Goal: Transaction & Acquisition: Purchase product/service

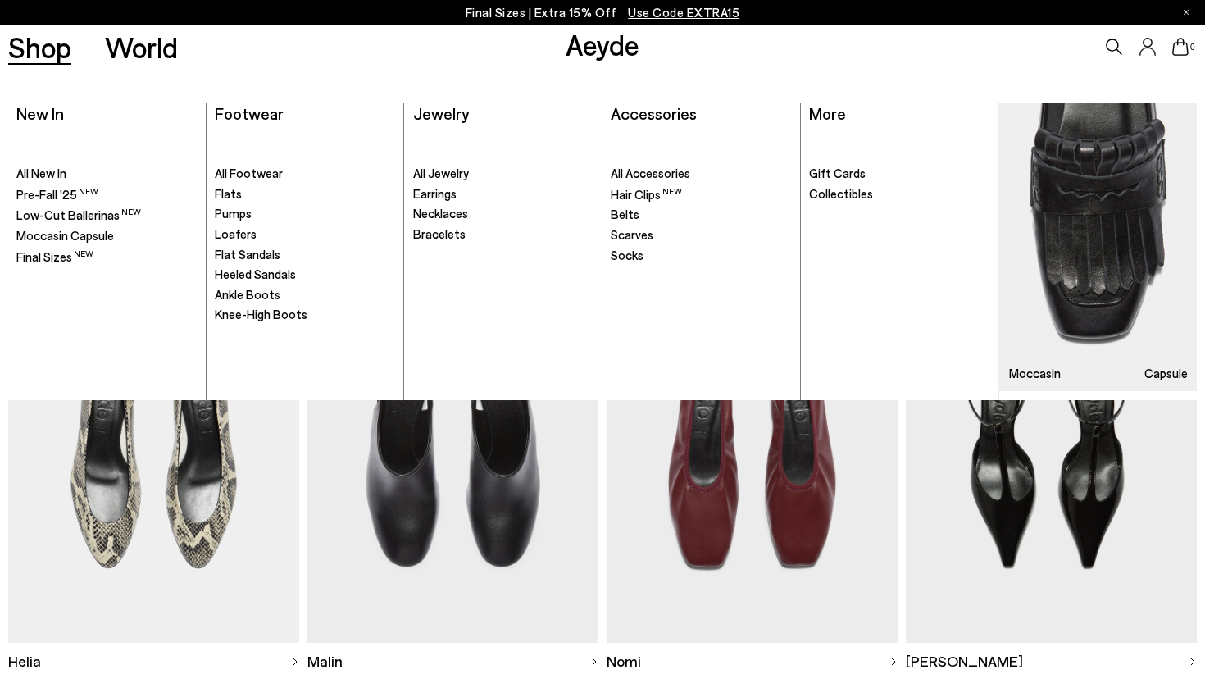
click at [55, 234] on span "Moccasin Capsule" at bounding box center [65, 235] width 98 height 15
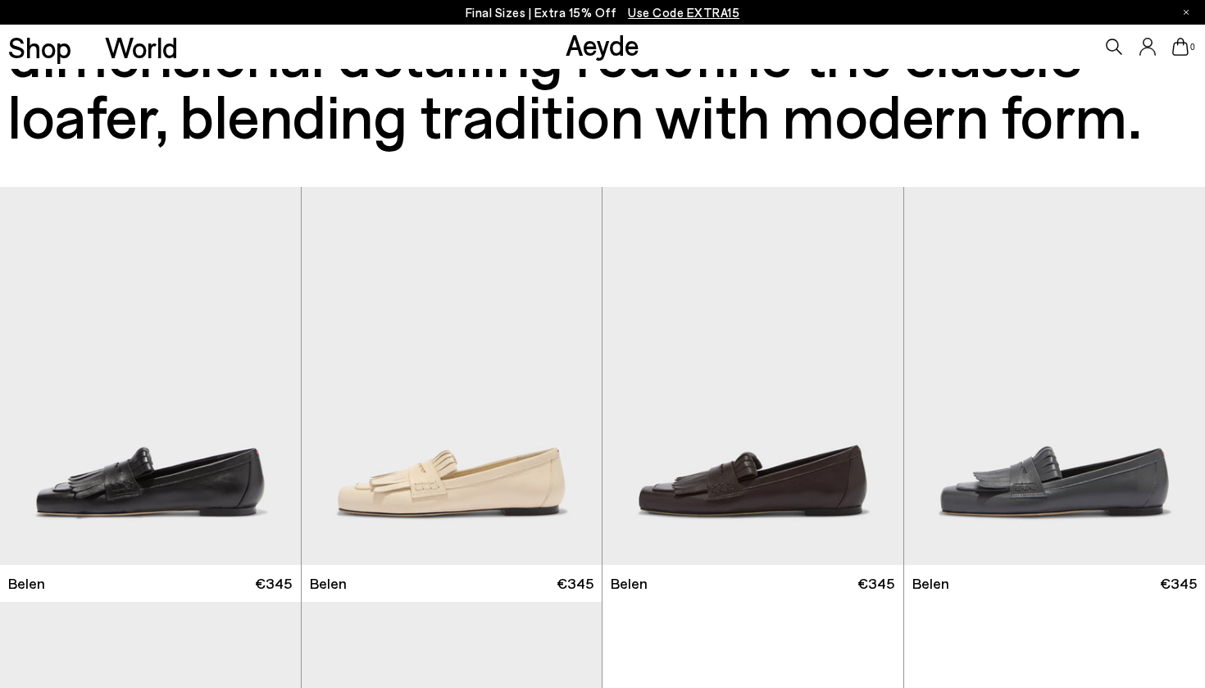
scroll to position [324, 0]
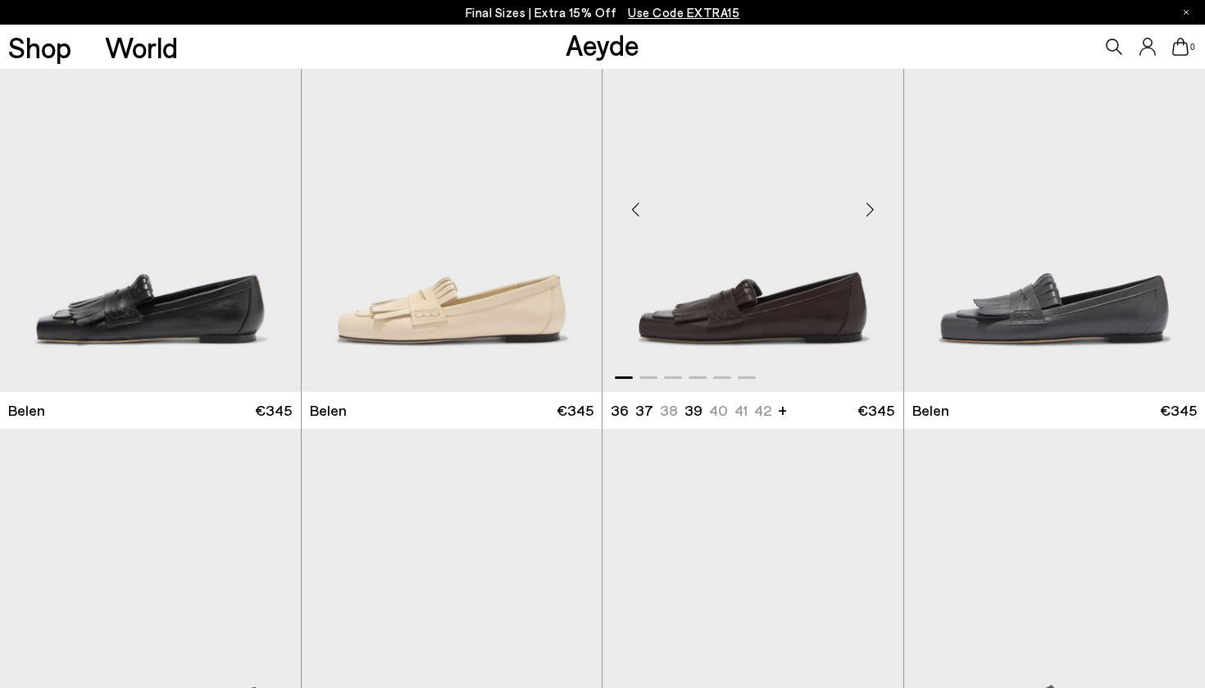
click at [870, 215] on div "Next slide" at bounding box center [870, 209] width 49 height 49
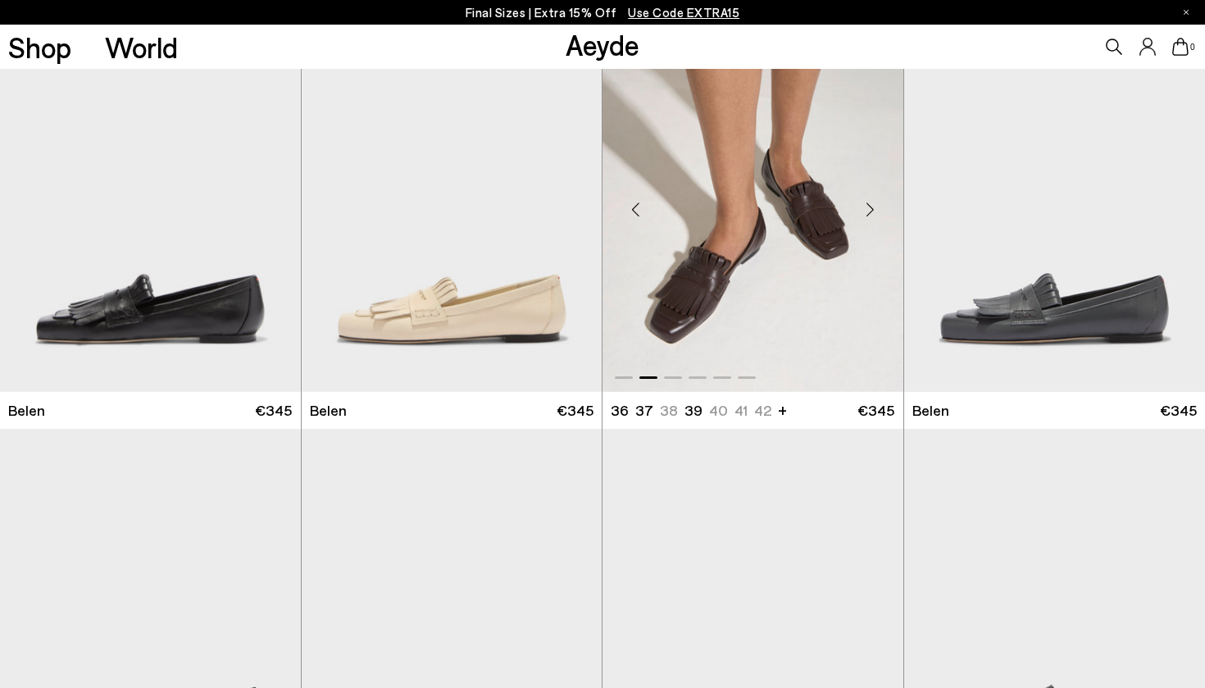
click at [870, 215] on div "Next slide" at bounding box center [870, 209] width 49 height 49
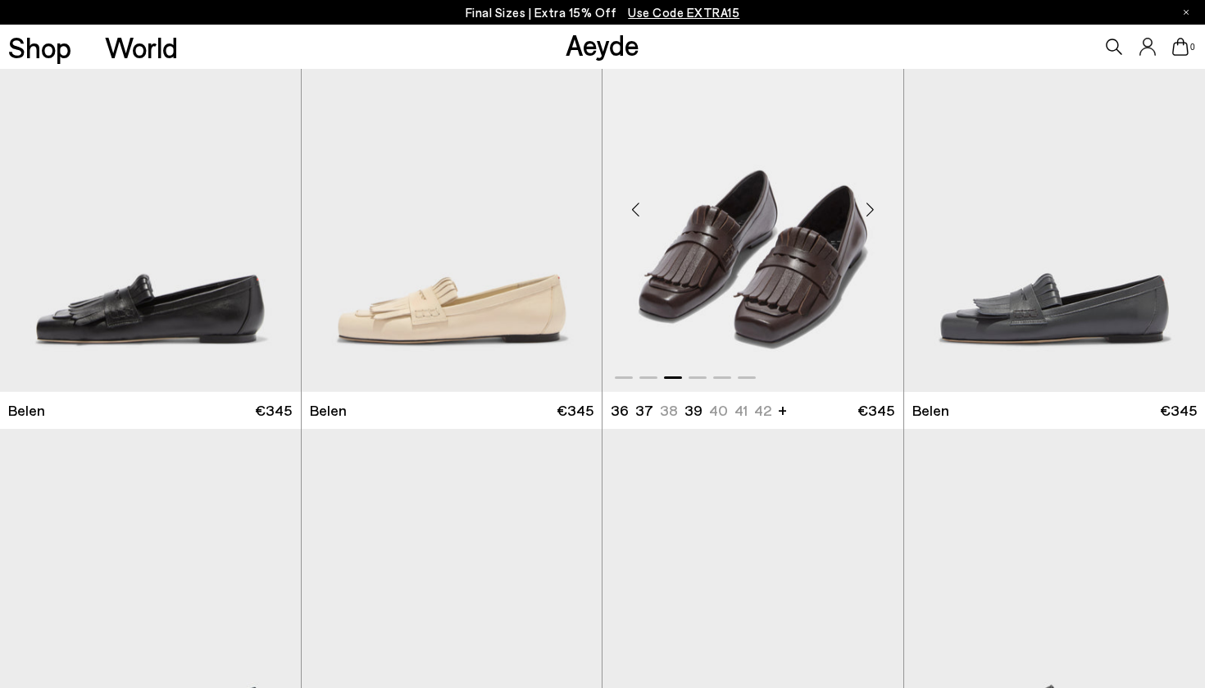
click at [870, 215] on div "Next slide" at bounding box center [870, 209] width 49 height 49
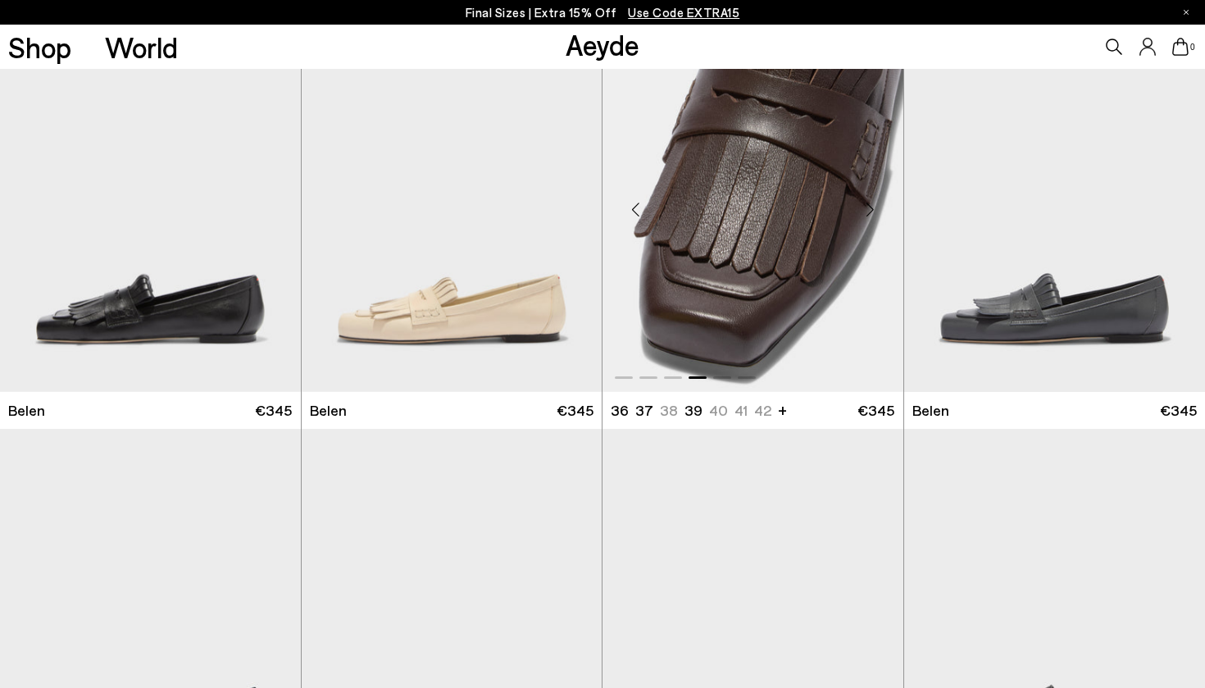
click at [870, 215] on div "Next slide" at bounding box center [870, 209] width 49 height 49
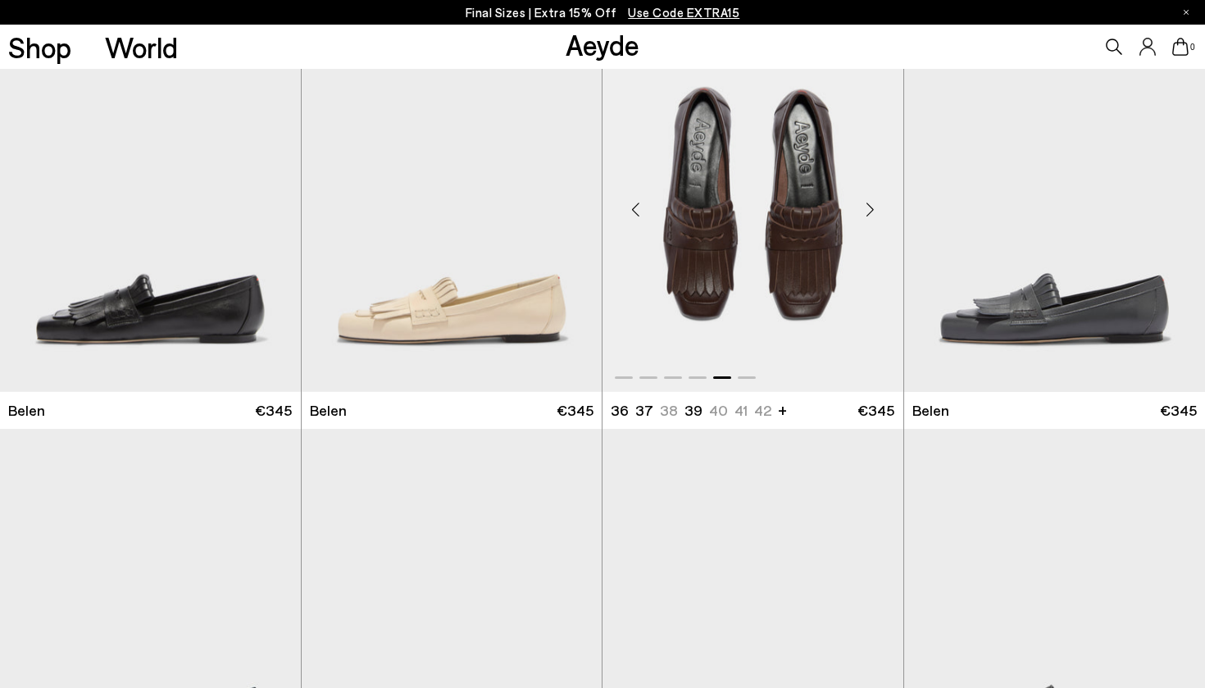
click at [870, 215] on div "Next slide" at bounding box center [870, 209] width 49 height 49
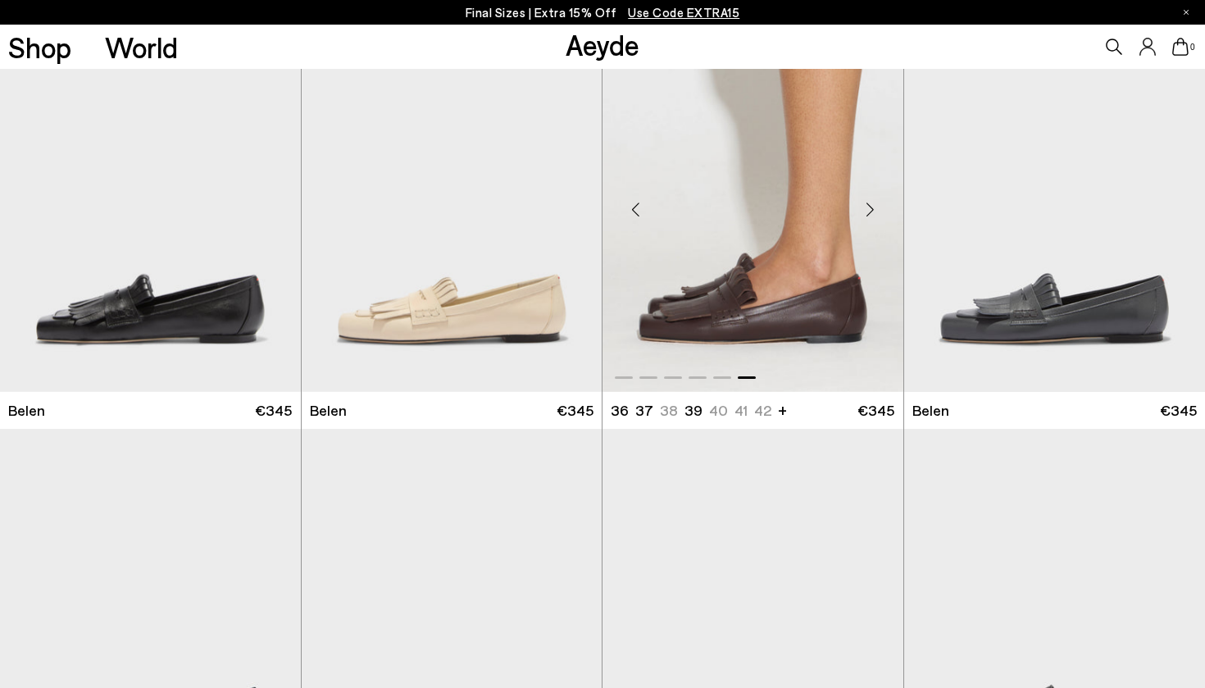
click at [870, 215] on div "Next slide" at bounding box center [870, 209] width 49 height 49
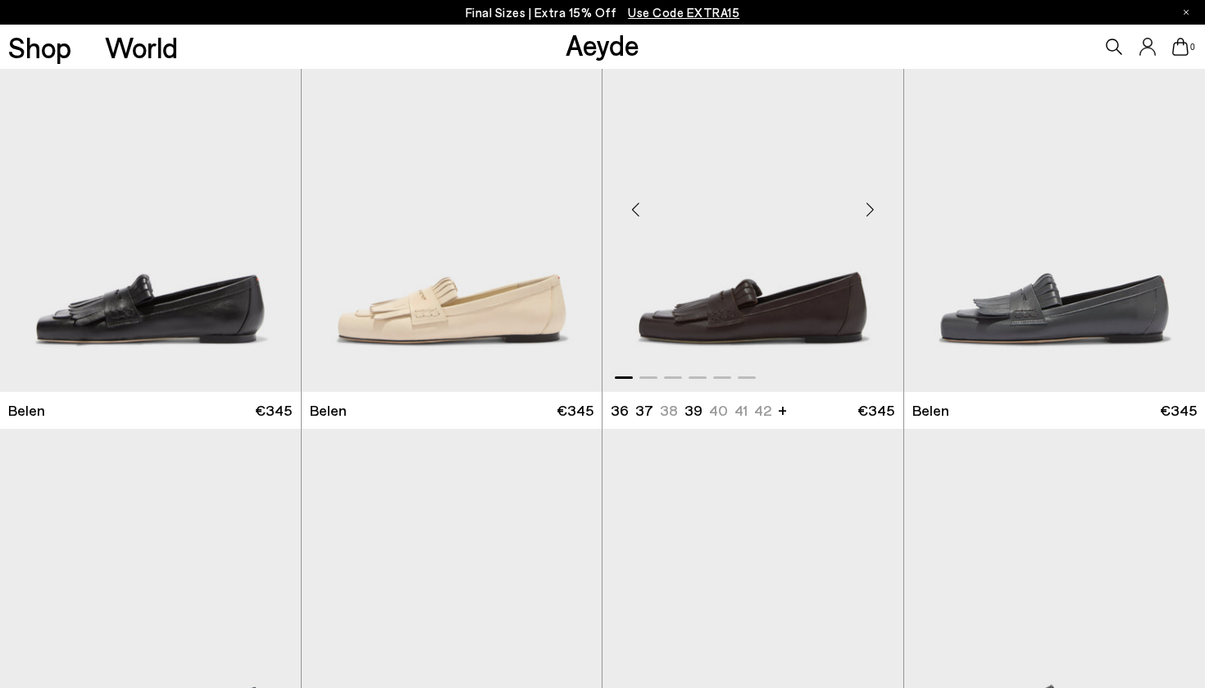
click at [870, 215] on div "Next slide" at bounding box center [870, 209] width 49 height 49
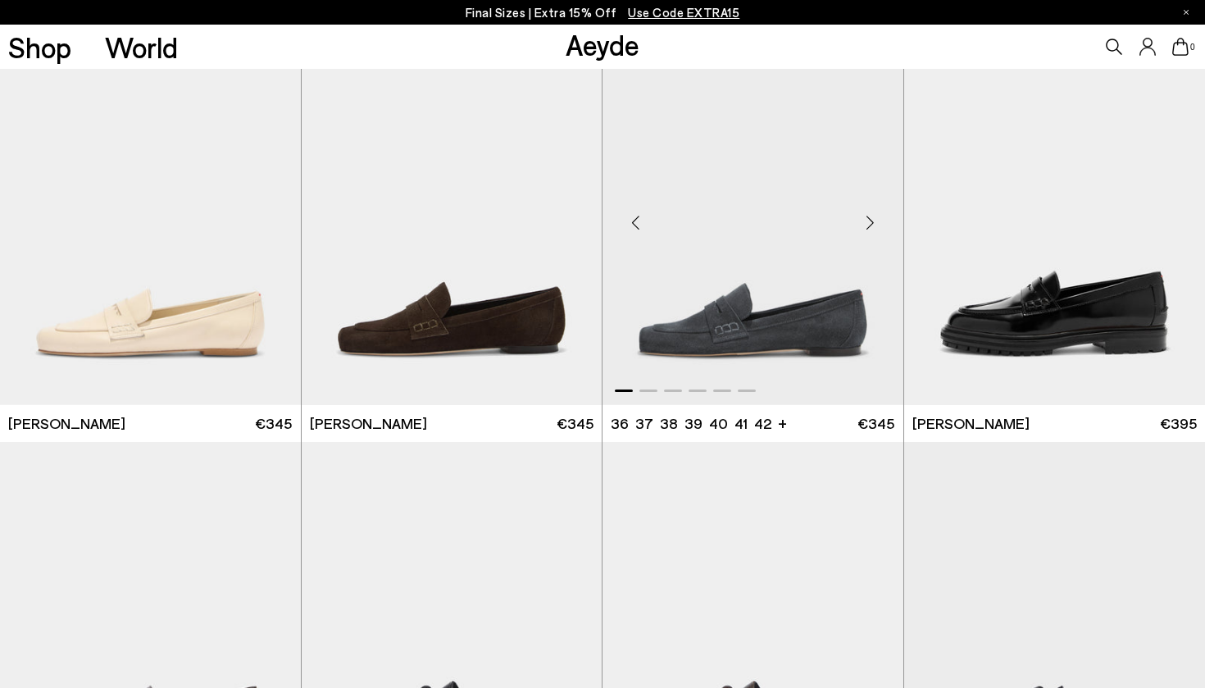
scroll to position [1751, 0]
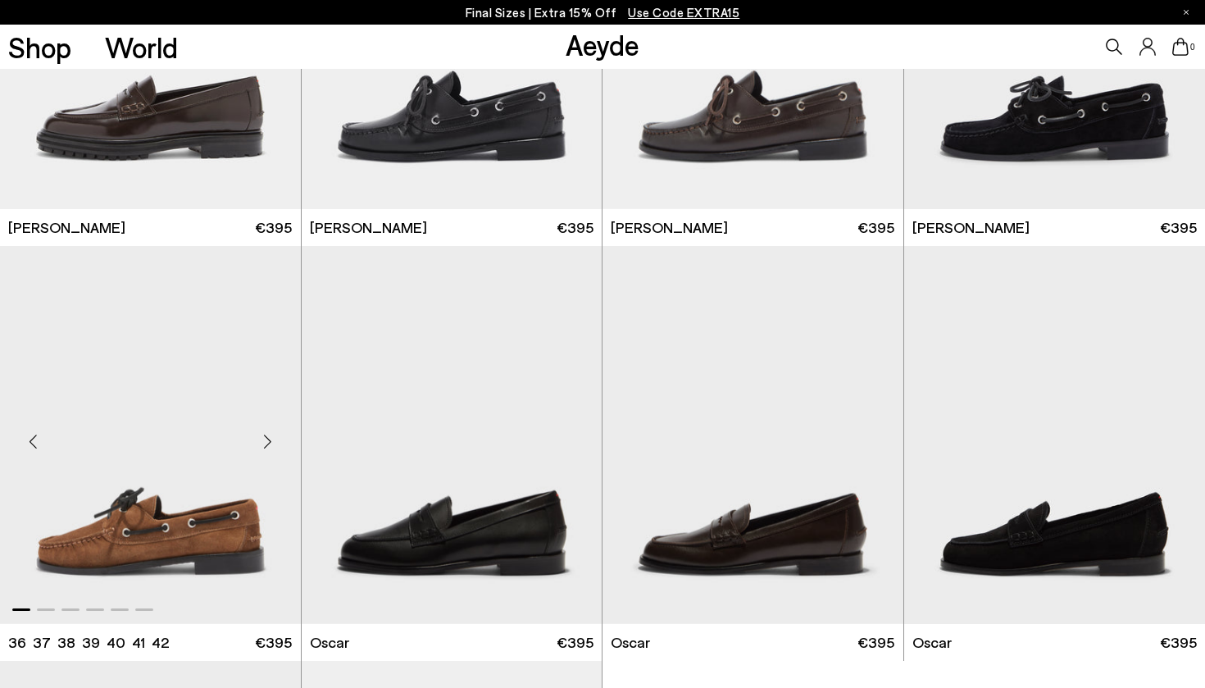
click at [262, 444] on div "Next slide" at bounding box center [268, 441] width 49 height 49
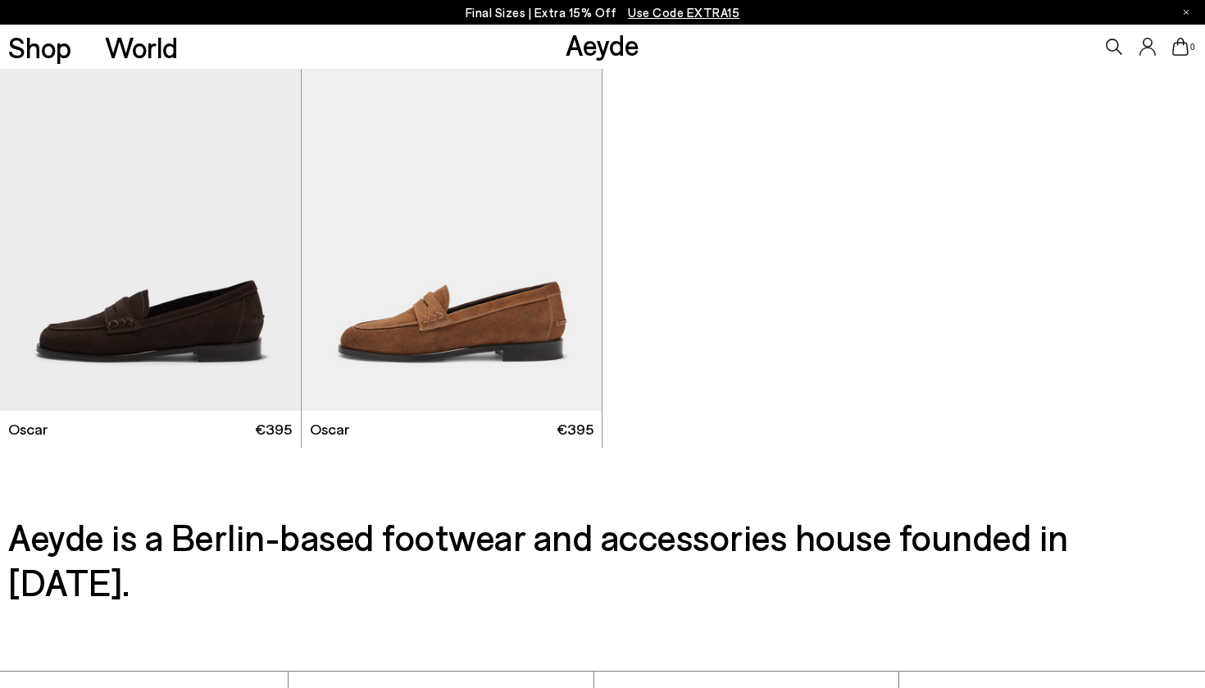
scroll to position [2432, 0]
